Goal: Task Accomplishment & Management: Manage account settings

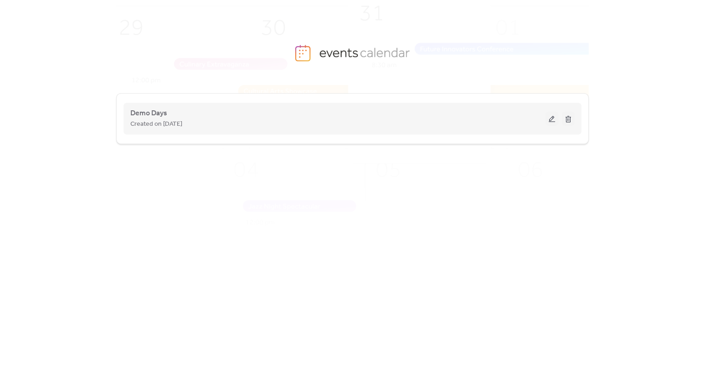
click at [551, 120] on button at bounding box center [552, 119] width 13 height 14
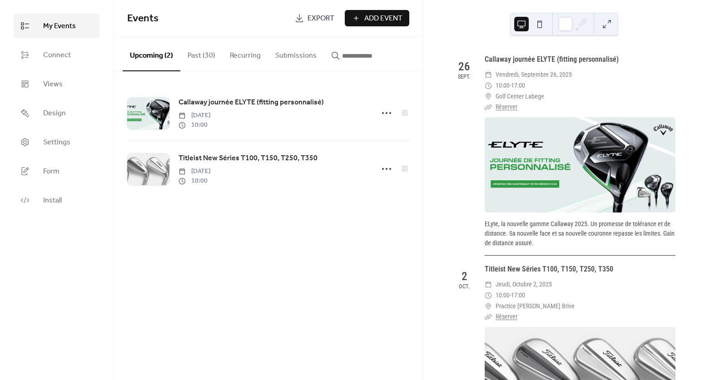
click at [204, 54] on button "Past (30)" at bounding box center [201, 54] width 42 height 34
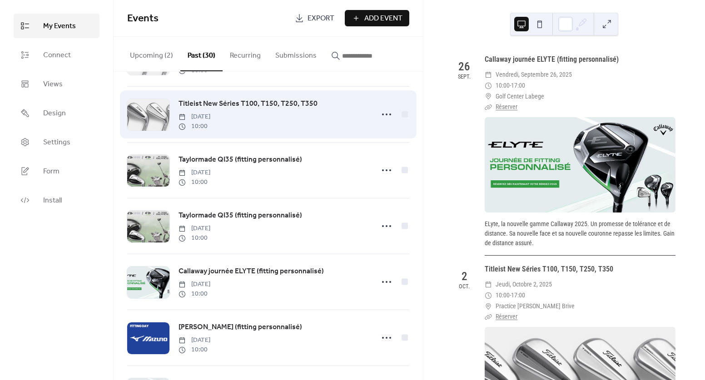
scroll to position [78, 0]
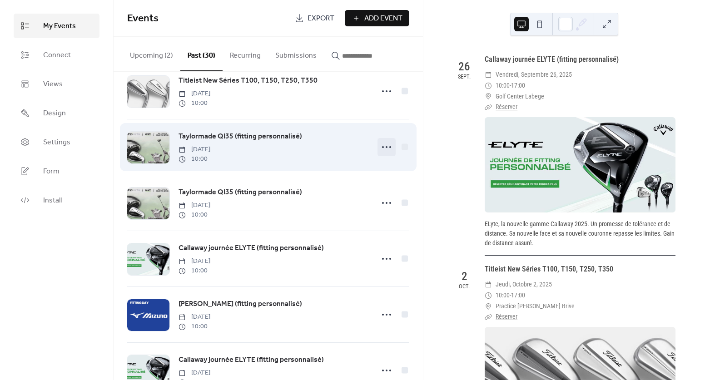
click at [382, 147] on icon at bounding box center [386, 147] width 15 height 15
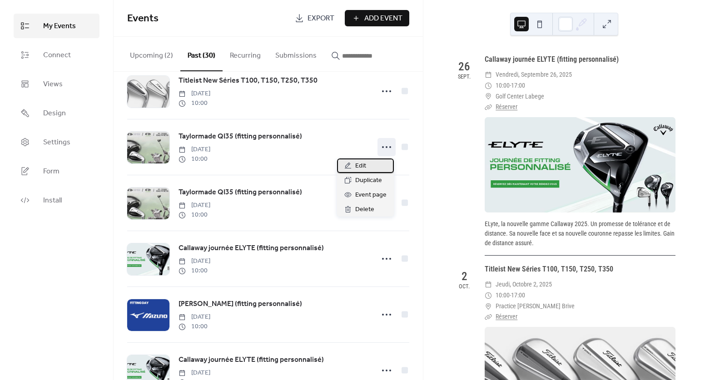
click at [362, 166] on span "Edit" at bounding box center [360, 166] width 11 height 11
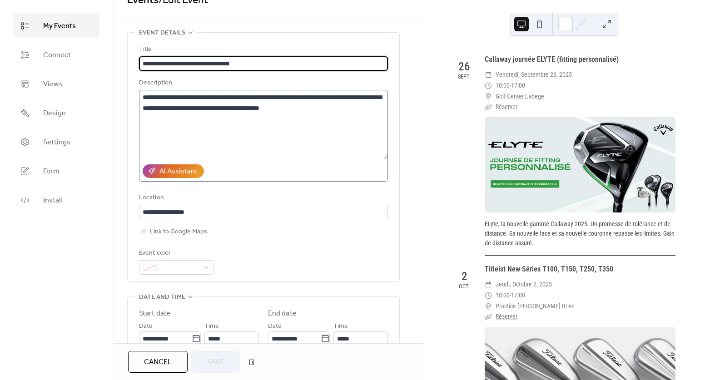
scroll to position [66, 0]
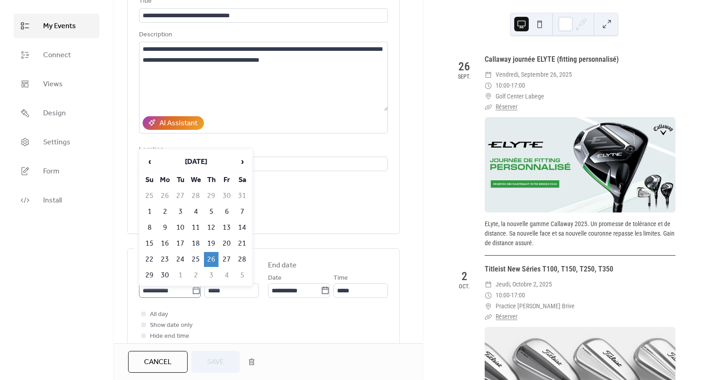
click at [194, 295] on icon at bounding box center [196, 290] width 9 height 9
click at [192, 295] on input "**********" at bounding box center [165, 291] width 53 height 15
click at [244, 160] on span "›" at bounding box center [242, 162] width 14 height 18
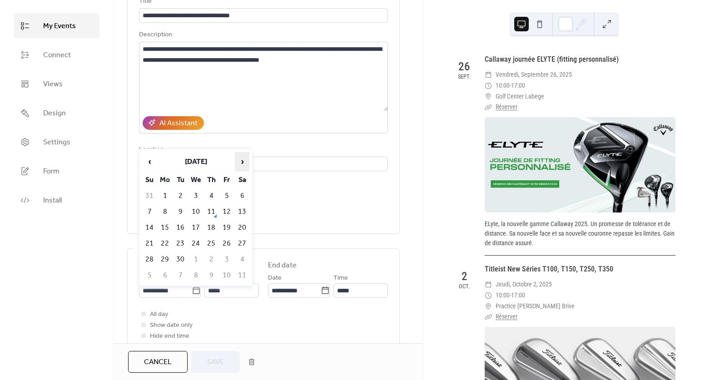
click at [244, 160] on span "›" at bounding box center [242, 162] width 14 height 18
click at [225, 196] on td "3" at bounding box center [226, 196] width 15 height 15
type input "**********"
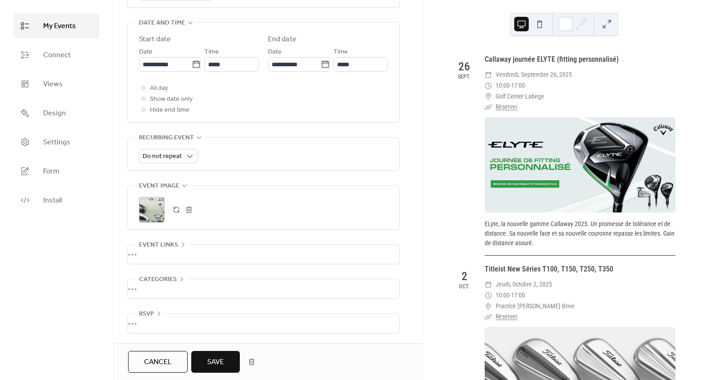
scroll to position [297, 0]
click at [217, 363] on span "Save" at bounding box center [215, 362] width 17 height 11
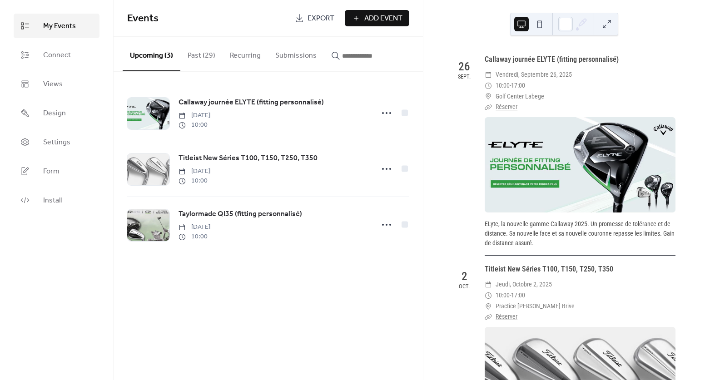
click at [204, 55] on button "Past (29)" at bounding box center [201, 54] width 42 height 34
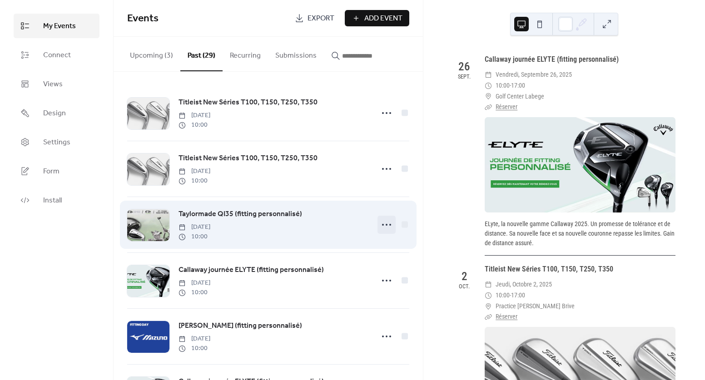
click at [386, 229] on icon at bounding box center [386, 225] width 15 height 15
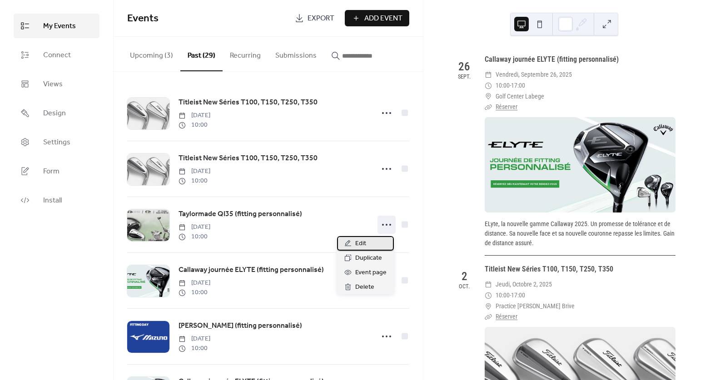
click at [364, 241] on span "Edit" at bounding box center [360, 244] width 11 height 11
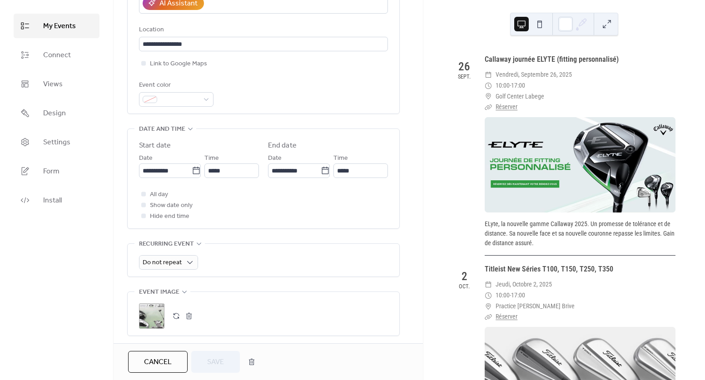
scroll to position [188, 0]
click at [194, 174] on icon at bounding box center [196, 169] width 9 height 9
click at [192, 176] on input "**********" at bounding box center [165, 169] width 53 height 15
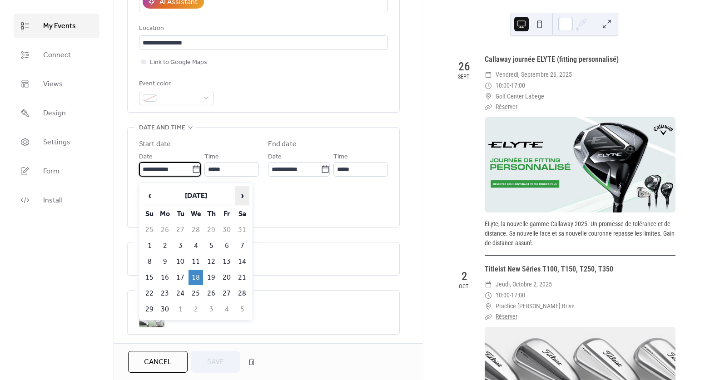
click at [242, 197] on span "›" at bounding box center [242, 196] width 14 height 18
click at [196, 278] on td "24" at bounding box center [196, 277] width 15 height 15
type input "**********"
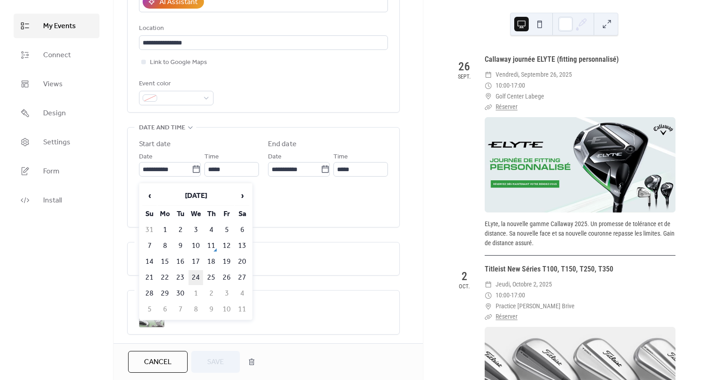
type input "**********"
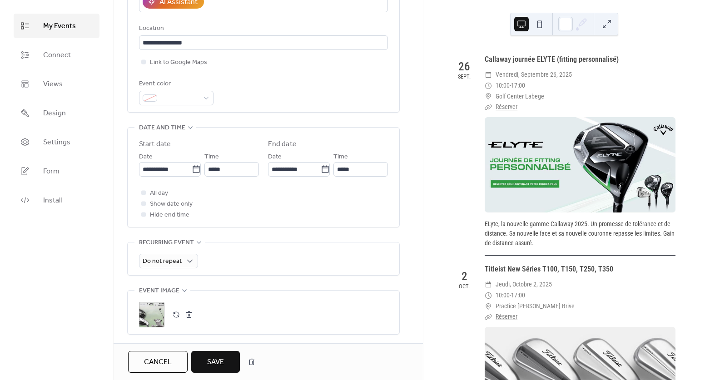
click at [219, 360] on span "Save" at bounding box center [215, 362] width 17 height 11
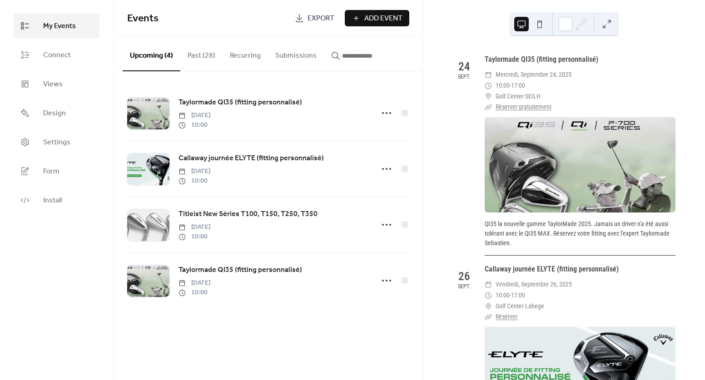
click at [154, 53] on button "Upcoming (4)" at bounding box center [152, 54] width 58 height 35
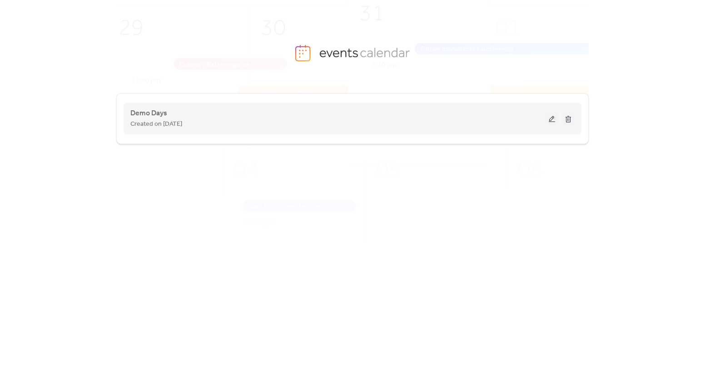
click at [551, 120] on button at bounding box center [552, 119] width 13 height 14
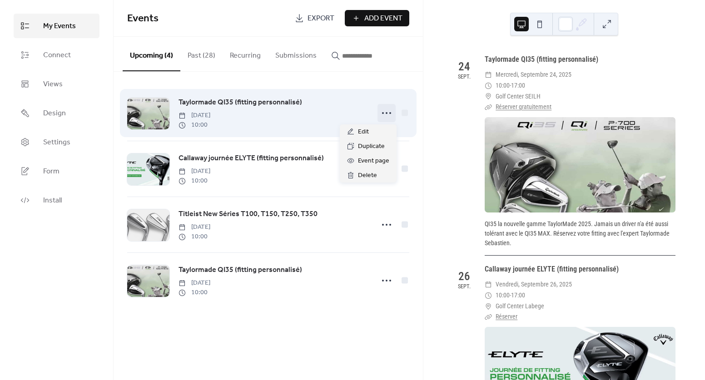
click at [386, 114] on circle at bounding box center [387, 113] width 2 height 2
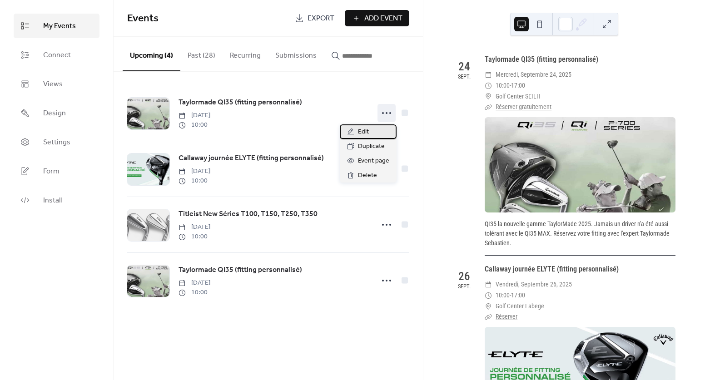
click at [370, 132] on div "Edit" at bounding box center [368, 132] width 57 height 15
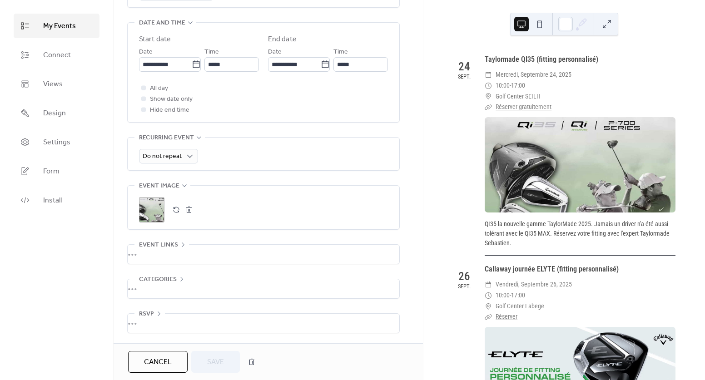
scroll to position [297, 0]
click at [178, 251] on div "•••" at bounding box center [264, 254] width 272 height 19
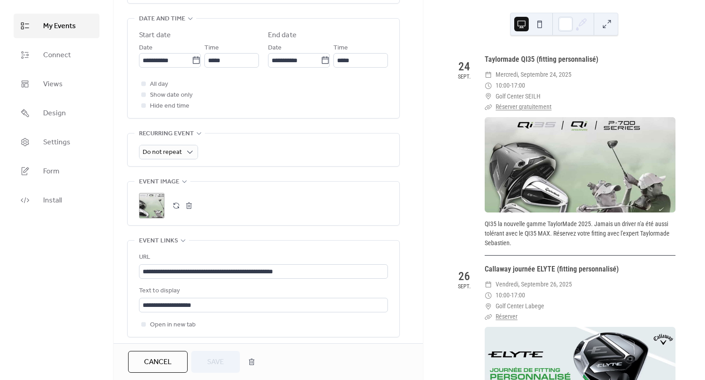
click at [54, 29] on span "My Events" at bounding box center [59, 26] width 33 height 11
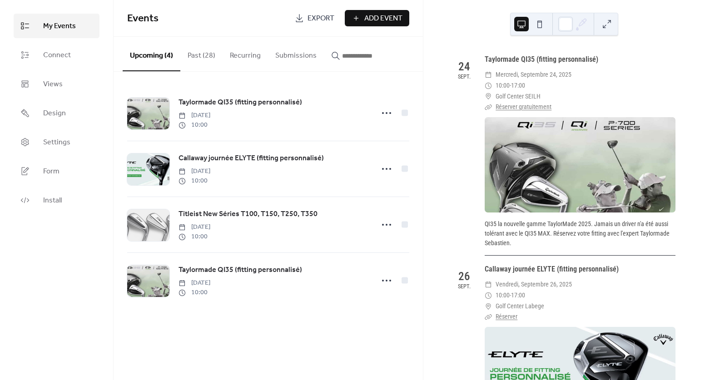
click at [201, 57] on button "Past (28)" at bounding box center [201, 54] width 42 height 34
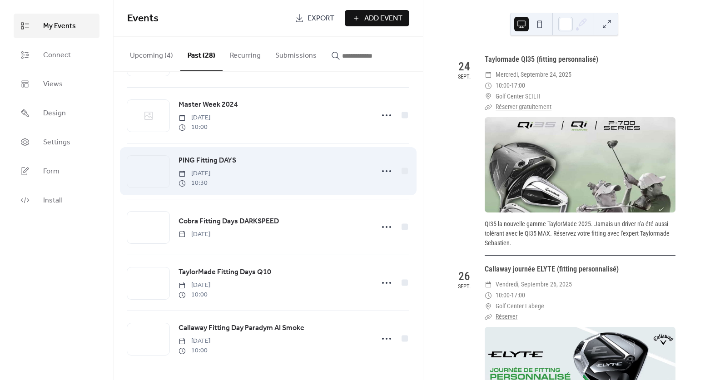
scroll to position [1284, 0]
